Goal: Ask a question

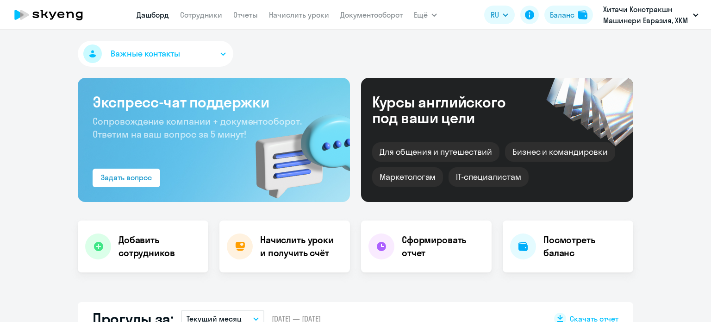
select select "30"
click at [354, 12] on link "Документооборот" at bounding box center [371, 14] width 62 height 9
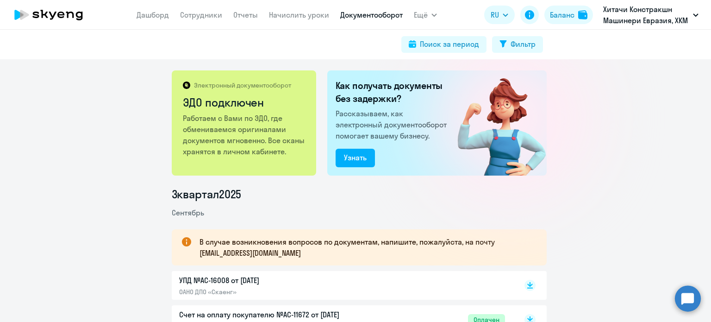
click at [686, 300] on circle at bounding box center [688, 298] width 26 height 26
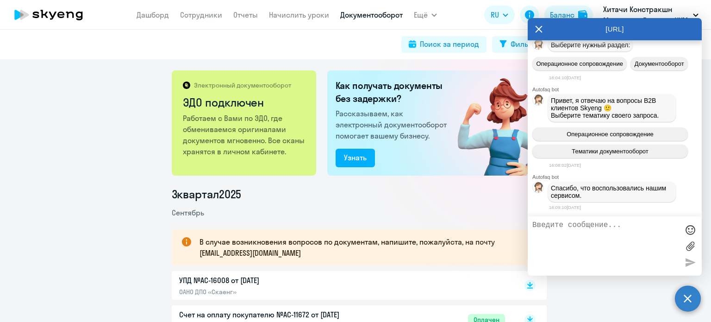
scroll to position [10672, 0]
click at [592, 226] on textarea at bounding box center [605, 246] width 146 height 50
type textarea "G"
type textarea "получить акт сверки"
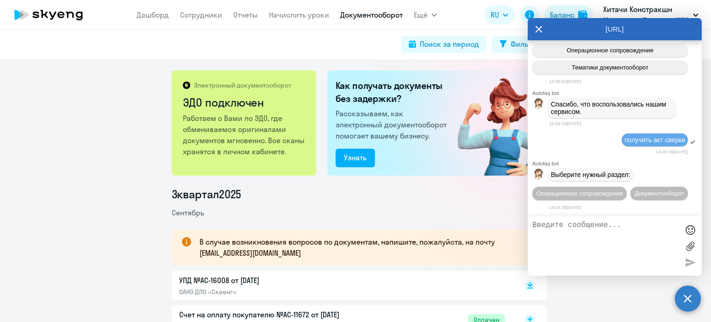
scroll to position [10773, 0]
click at [630, 197] on button "Документооборот" at bounding box center [658, 192] width 57 height 13
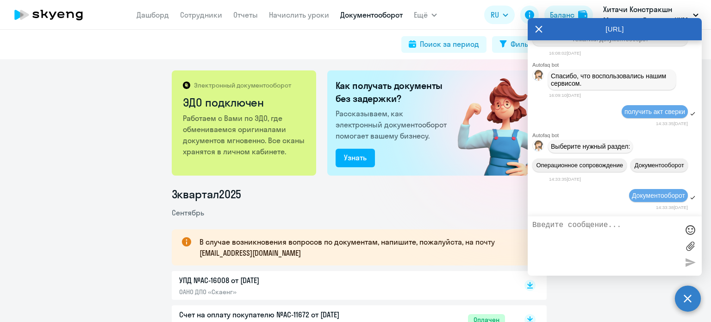
scroll to position [10927, 0]
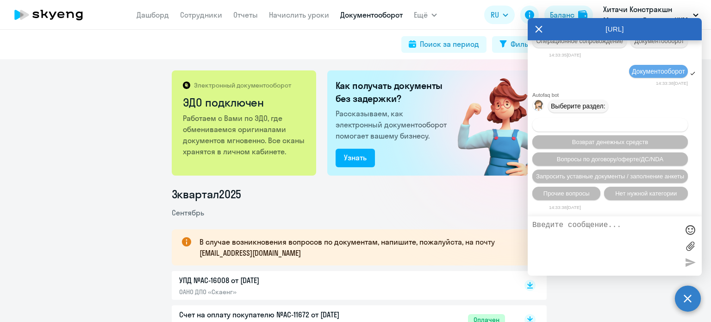
click at [654, 125] on span "Вопросы по оформлению бух.документов" at bounding box center [610, 124] width 117 height 7
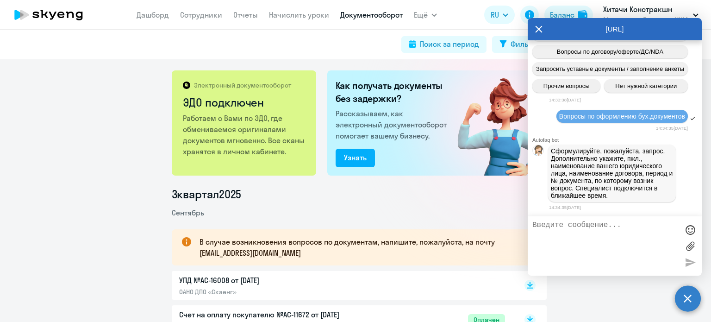
scroll to position [11045, 0]
click at [566, 223] on textarea at bounding box center [605, 246] width 146 height 50
type textarea "Хочу заказать акт сверки с [DATE] по [DATE]"
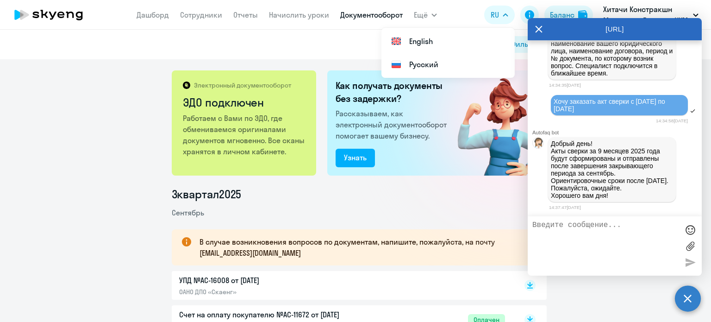
scroll to position [11180, 0]
click at [554, 228] on textarea at bounding box center [605, 246] width 146 height 50
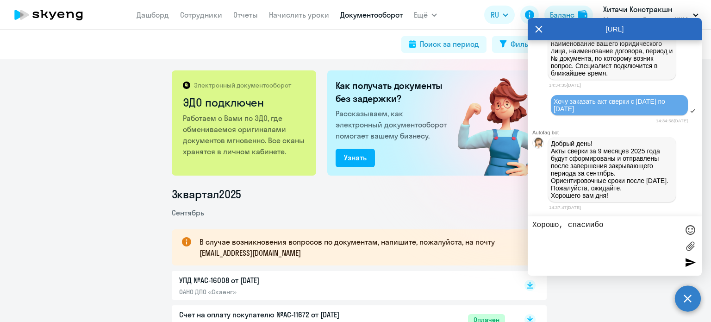
type textarea "Хорошо, спасиибо!"
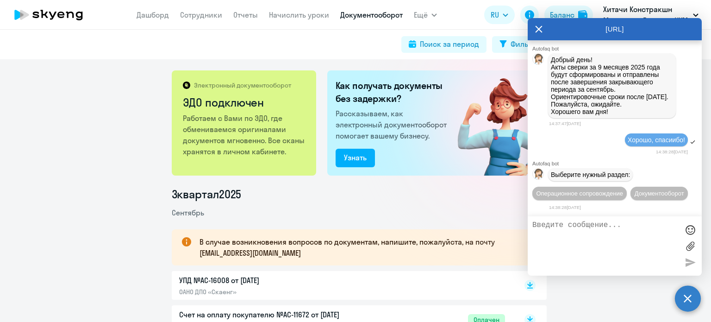
scroll to position [11282, 0]
click at [538, 31] on icon at bounding box center [538, 29] width 7 height 22
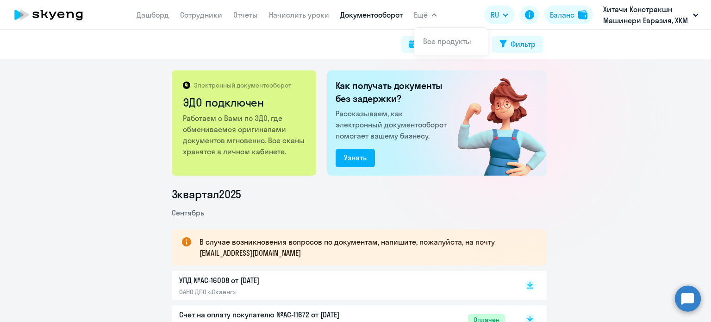
scroll to position [262, 0]
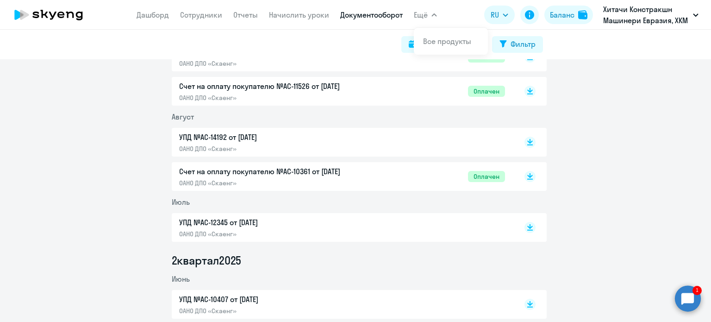
click at [691, 299] on circle at bounding box center [688, 298] width 26 height 26
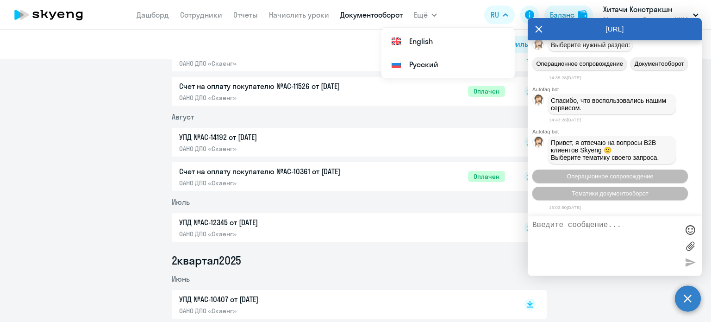
scroll to position [11415, 0]
click at [543, 27] on div "[URL]" at bounding box center [615, 29] width 174 height 22
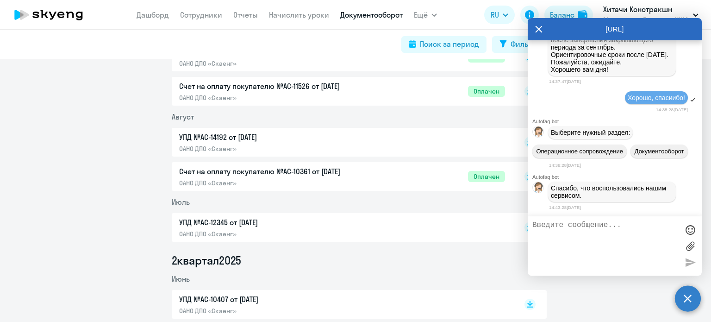
click at [538, 27] on icon at bounding box center [538, 29] width 7 height 22
